Goal: Information Seeking & Learning: Learn about a topic

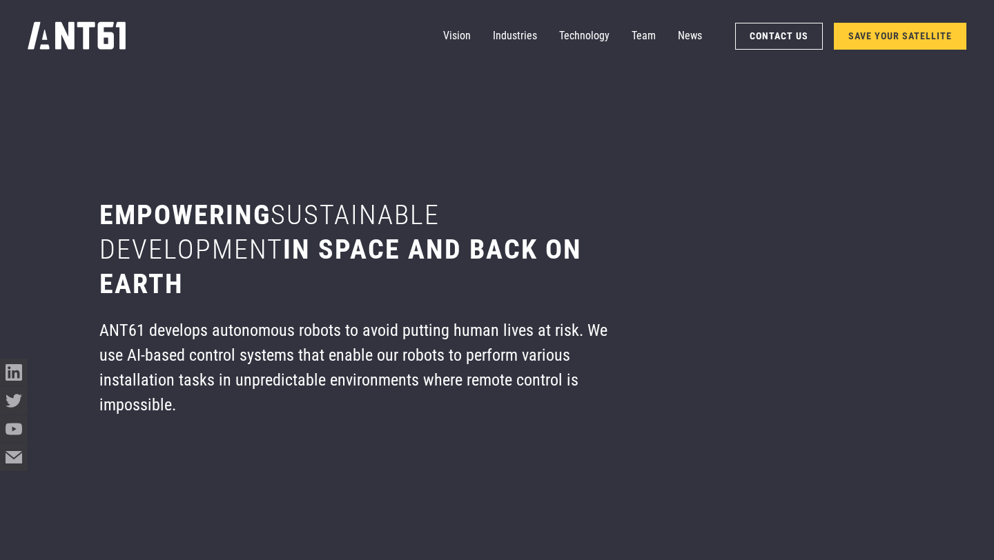
scroll to position [6606, 0]
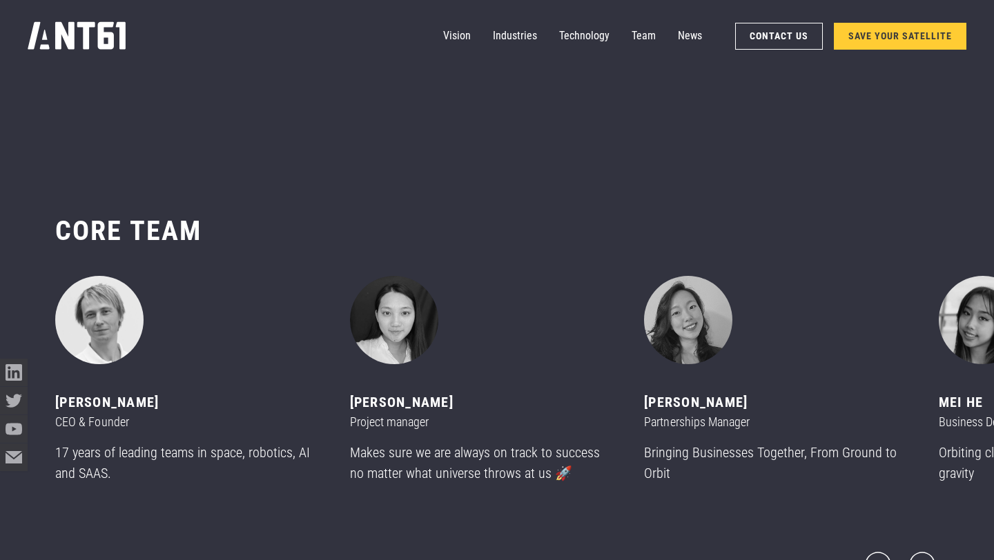
click at [86, 23] on icon "home" at bounding box center [77, 36] width 98 height 28
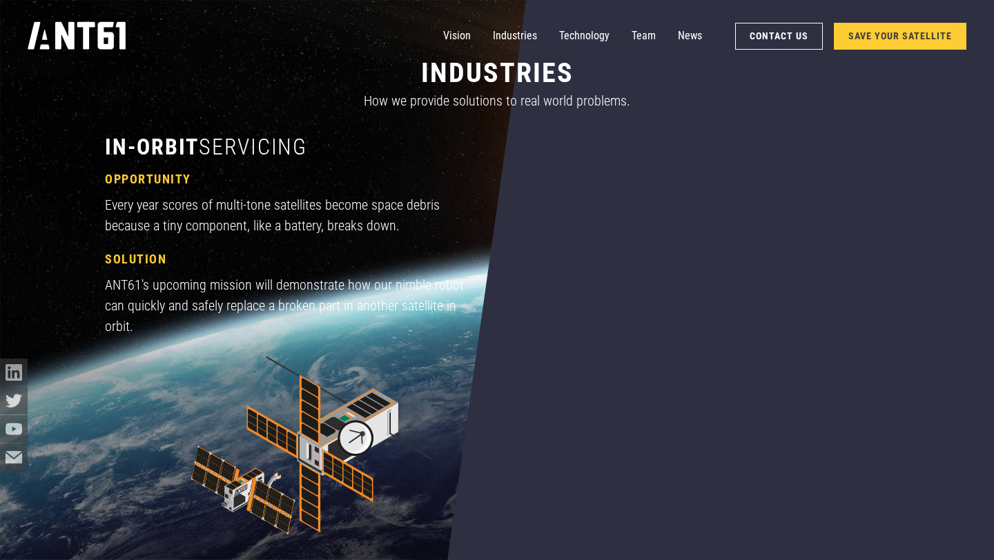
scroll to position [1434, 0]
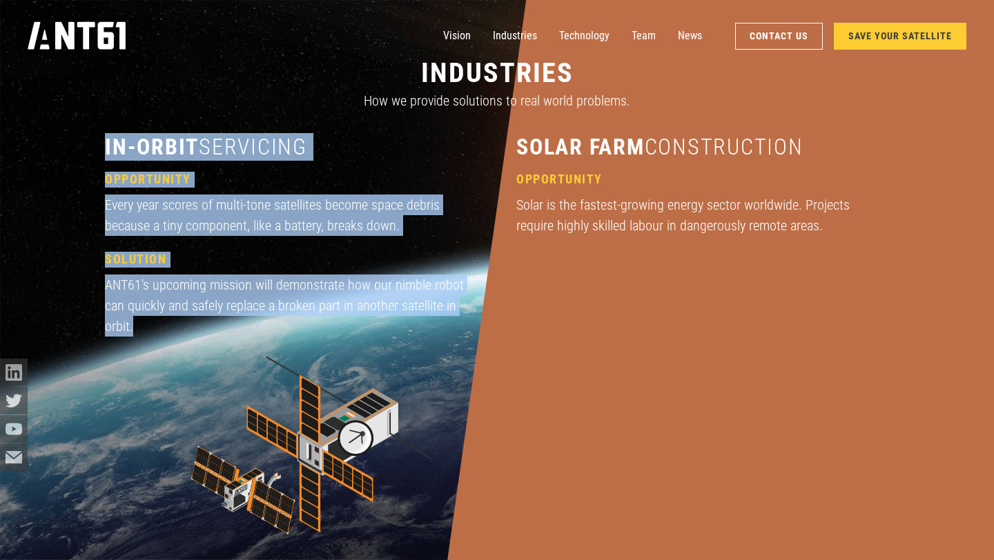
drag, startPoint x: 106, startPoint y: 146, endPoint x: 231, endPoint y: 319, distance: 214.1
click at [231, 319] on div "in-orbit servicing opportunity Every year scores of multi-tone satellites becom…" at bounding box center [291, 352] width 373 height 439
copy div "in-orbit servicing opportunity Every year scores of multi-tone satellites becom…"
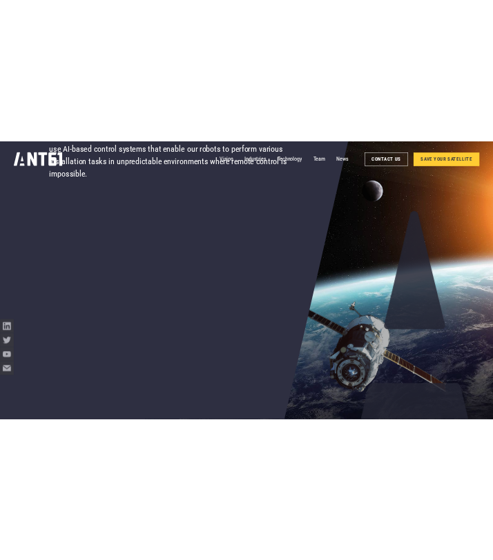
scroll to position [0, 0]
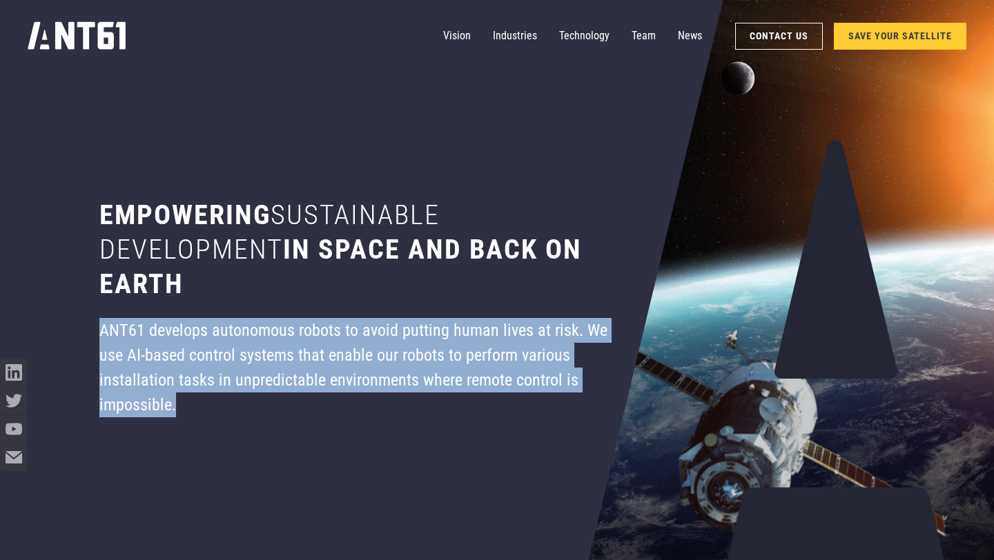
drag, startPoint x: 101, startPoint y: 344, endPoint x: 592, endPoint y: 395, distance: 494.0
click at [592, 395] on div "ANT61 develops autonomous robots to avoid putting human lives at risk. We use A…" at bounding box center [365, 367] width 533 height 99
copy div "ANT61 develops autonomous robots to avoid putting human lives at risk. We use A…"
